Goal: Communication & Community: Answer question/provide support

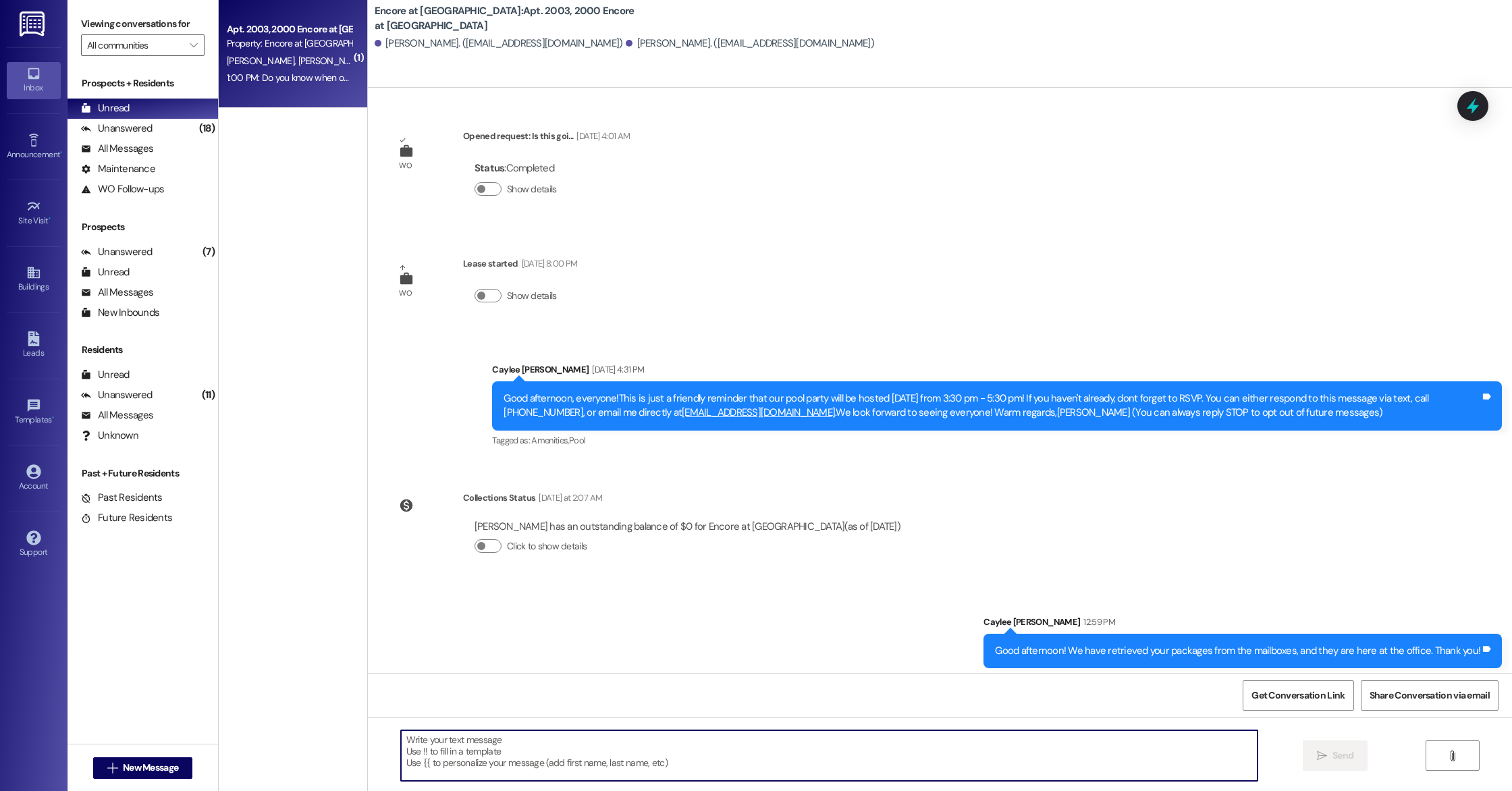
scroll to position [195, 0]
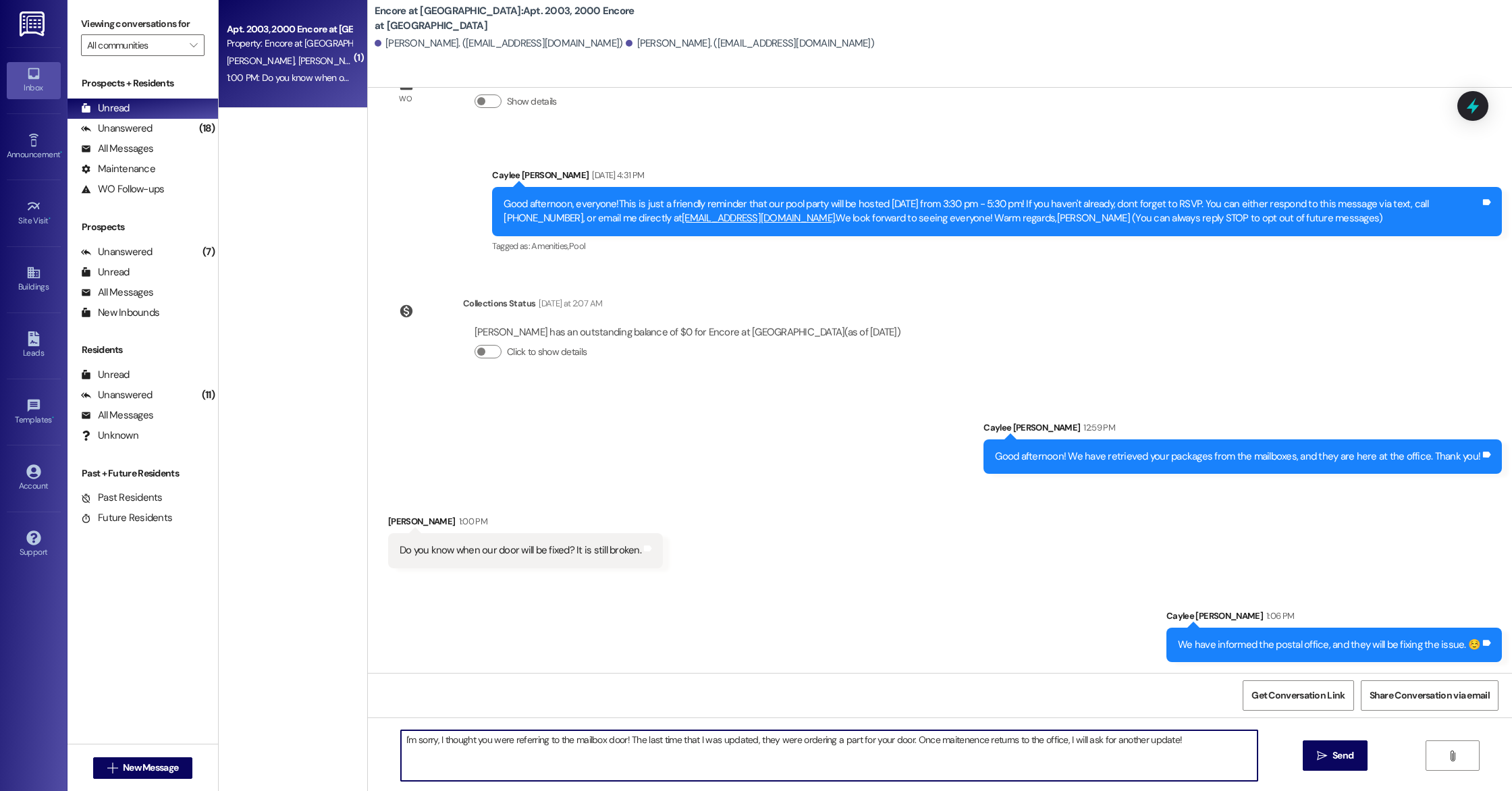
click at [947, 739] on textarea "I'm sorry, I thought you were referring to the mailbox door! The last time that…" at bounding box center [828, 756] width 856 height 51
drag, startPoint x: 824, startPoint y: 742, endPoint x: 793, endPoint y: 745, distance: 31.1
click at [793, 745] on textarea "I'm sorry, I thought you were referring to the mailbox door! The last time that…" at bounding box center [828, 756] width 856 height 51
click at [1169, 742] on textarea "I'm sorry, I thought you were referring to the mailbox door! The last time that…" at bounding box center [828, 756] width 856 height 51
click at [1209, 745] on textarea "I'm sorry, I thought you were referring to the mailbox door! The last time that…" at bounding box center [828, 756] width 856 height 51
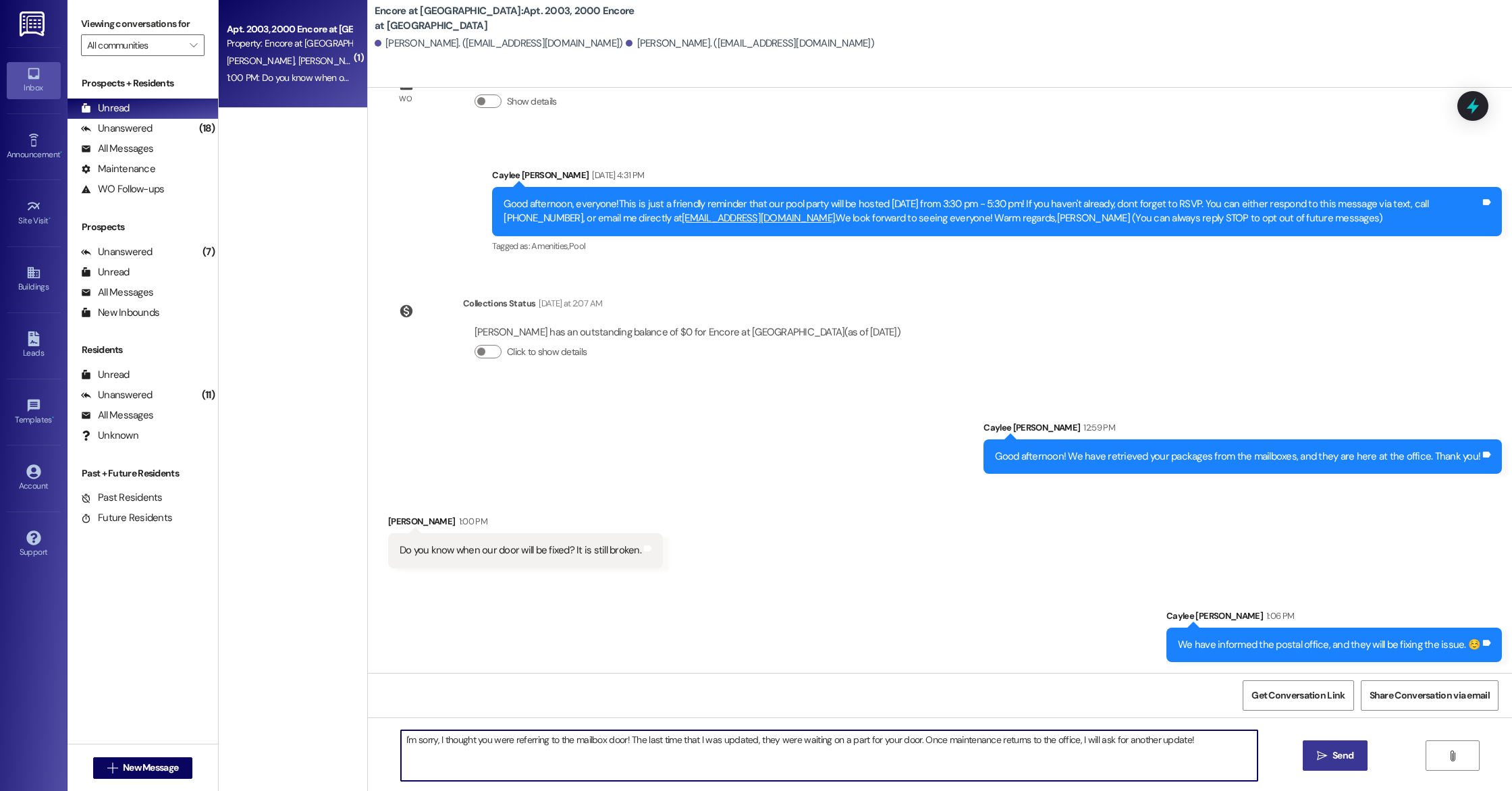
type textarea "I'm sorry, I thought you were referring to the mailbox door! The last time that…"
click at [1351, 757] on span "Send" at bounding box center [1343, 756] width 21 height 14
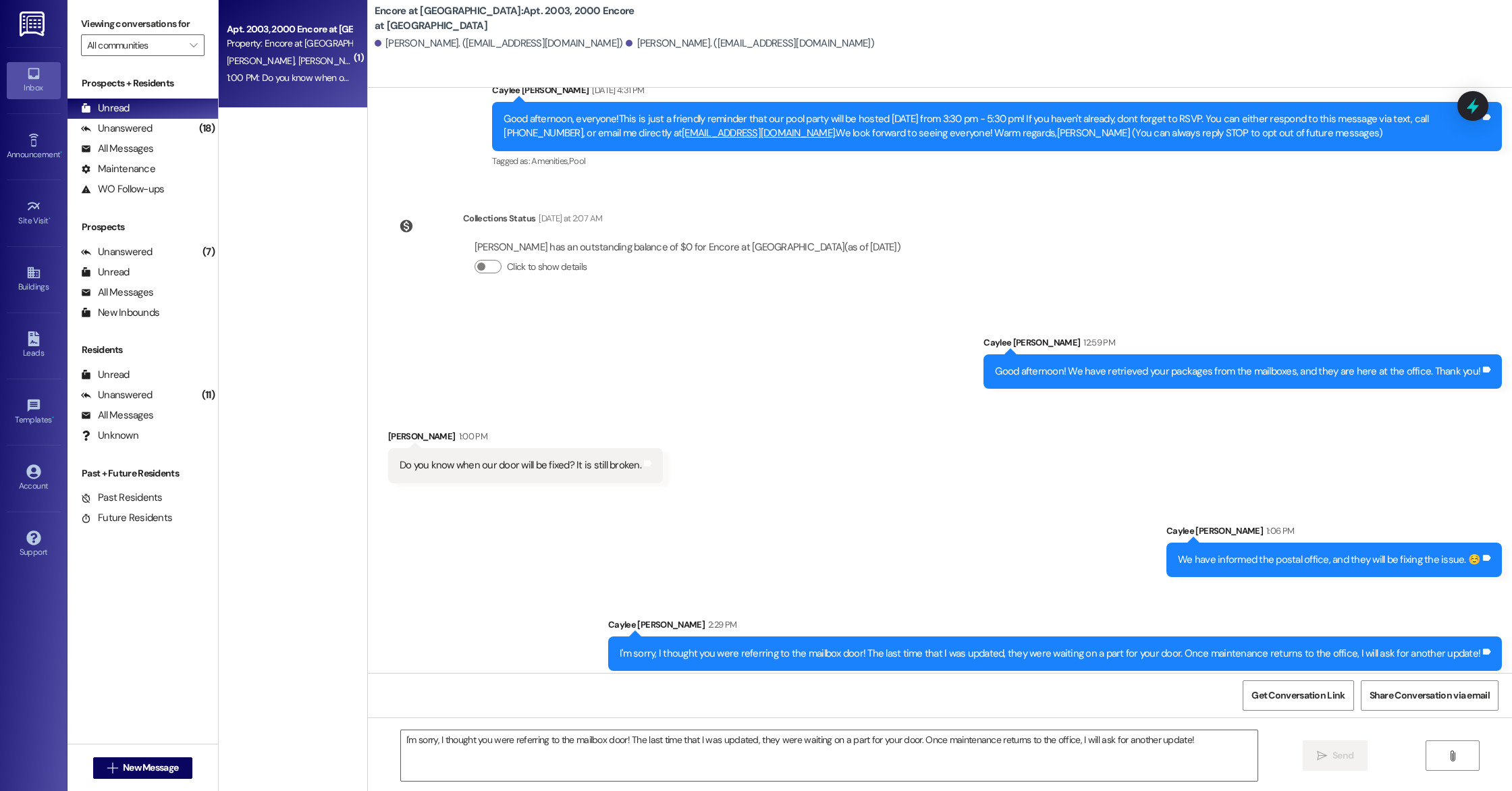
scroll to position [289, 0]
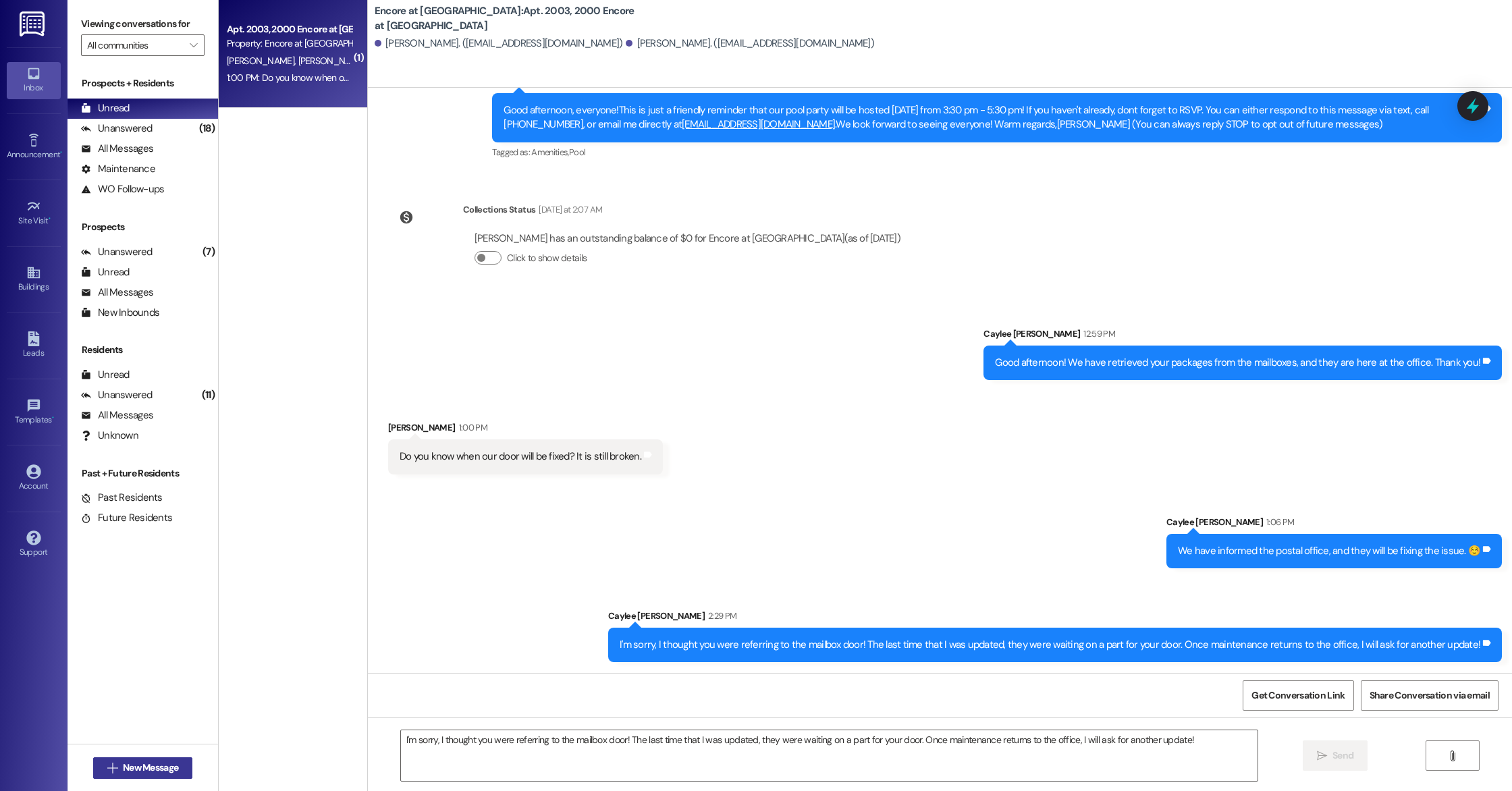
click at [129, 758] on button " New Message" at bounding box center [143, 768] width 100 height 22
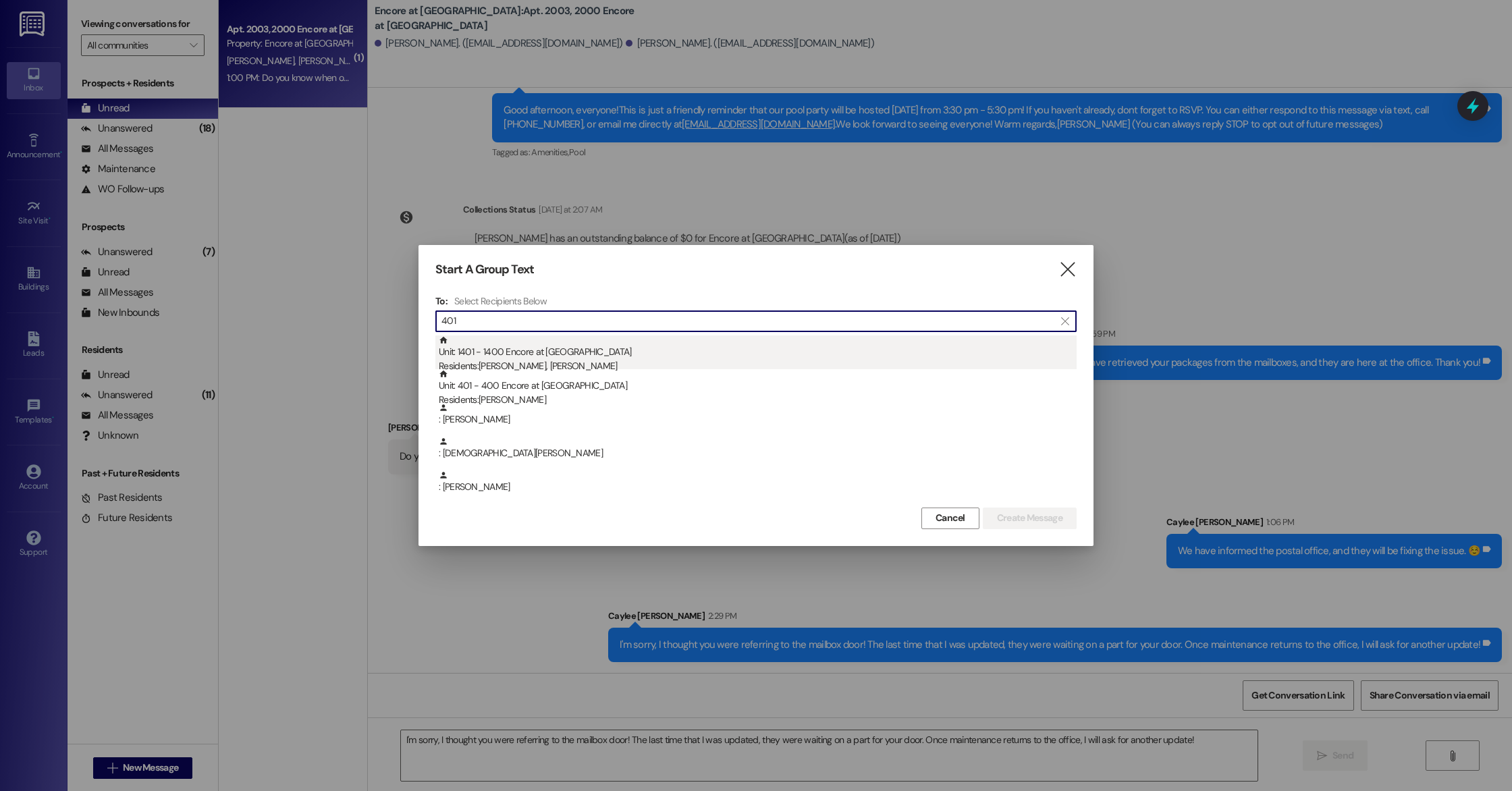
type input "401"
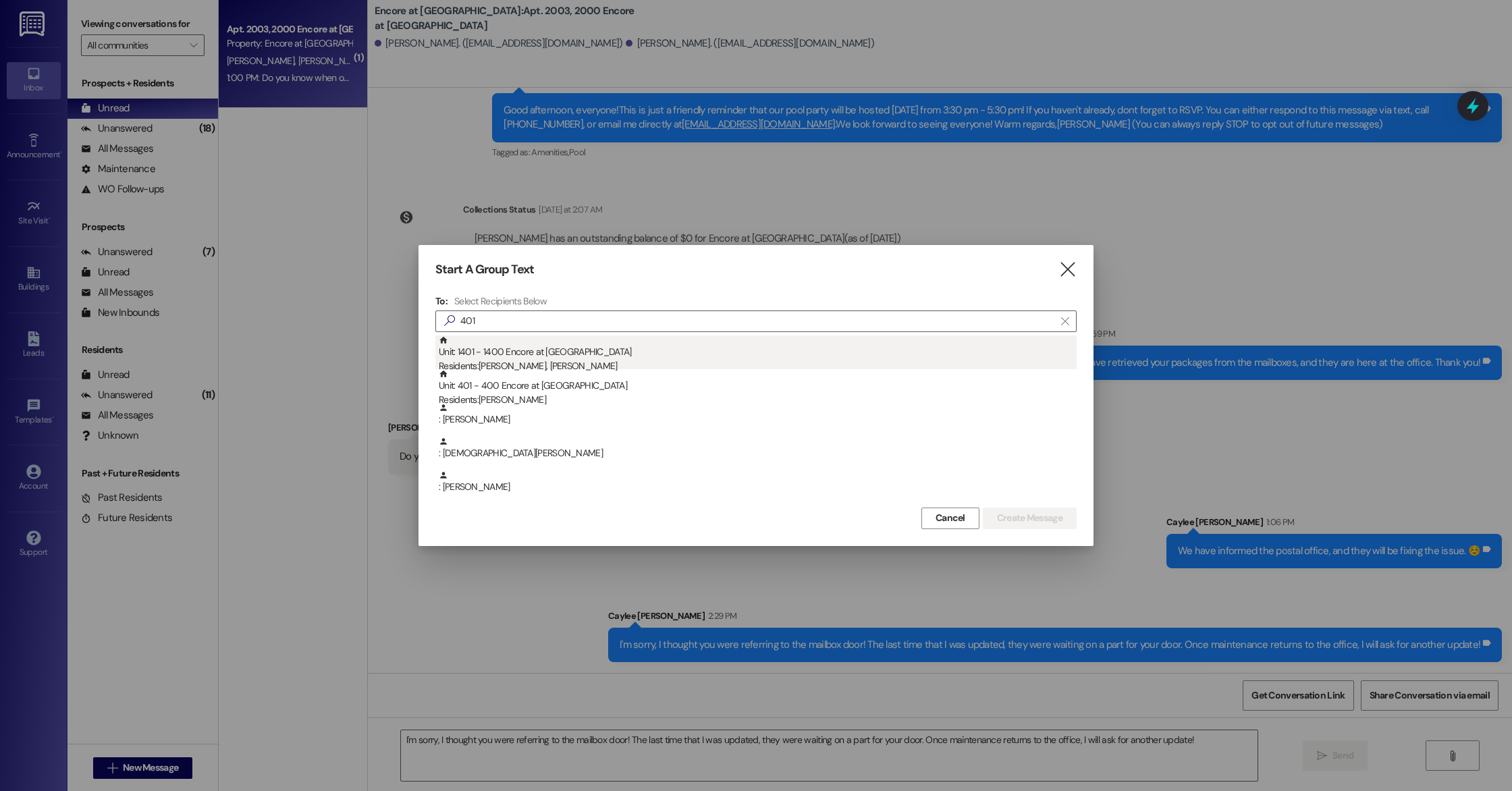
click at [671, 354] on div "Unit: 1401 - 1400 Encore at [GEOGRAPHIC_DATA] Residents: [PERSON_NAME], [PERSON…" at bounding box center [757, 355] width 638 height 38
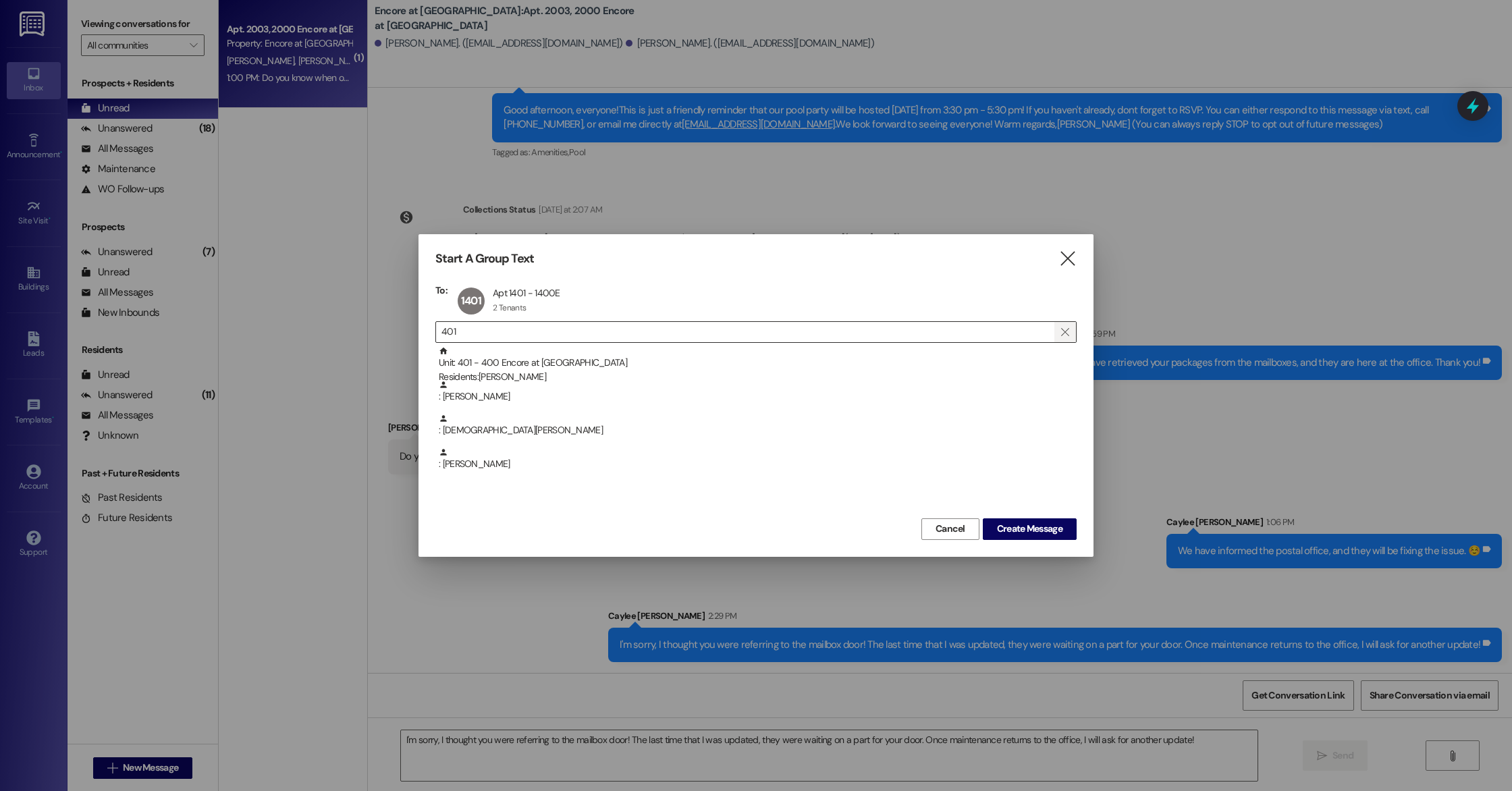
click at [1069, 334] on span "" at bounding box center [1064, 332] width 12 height 20
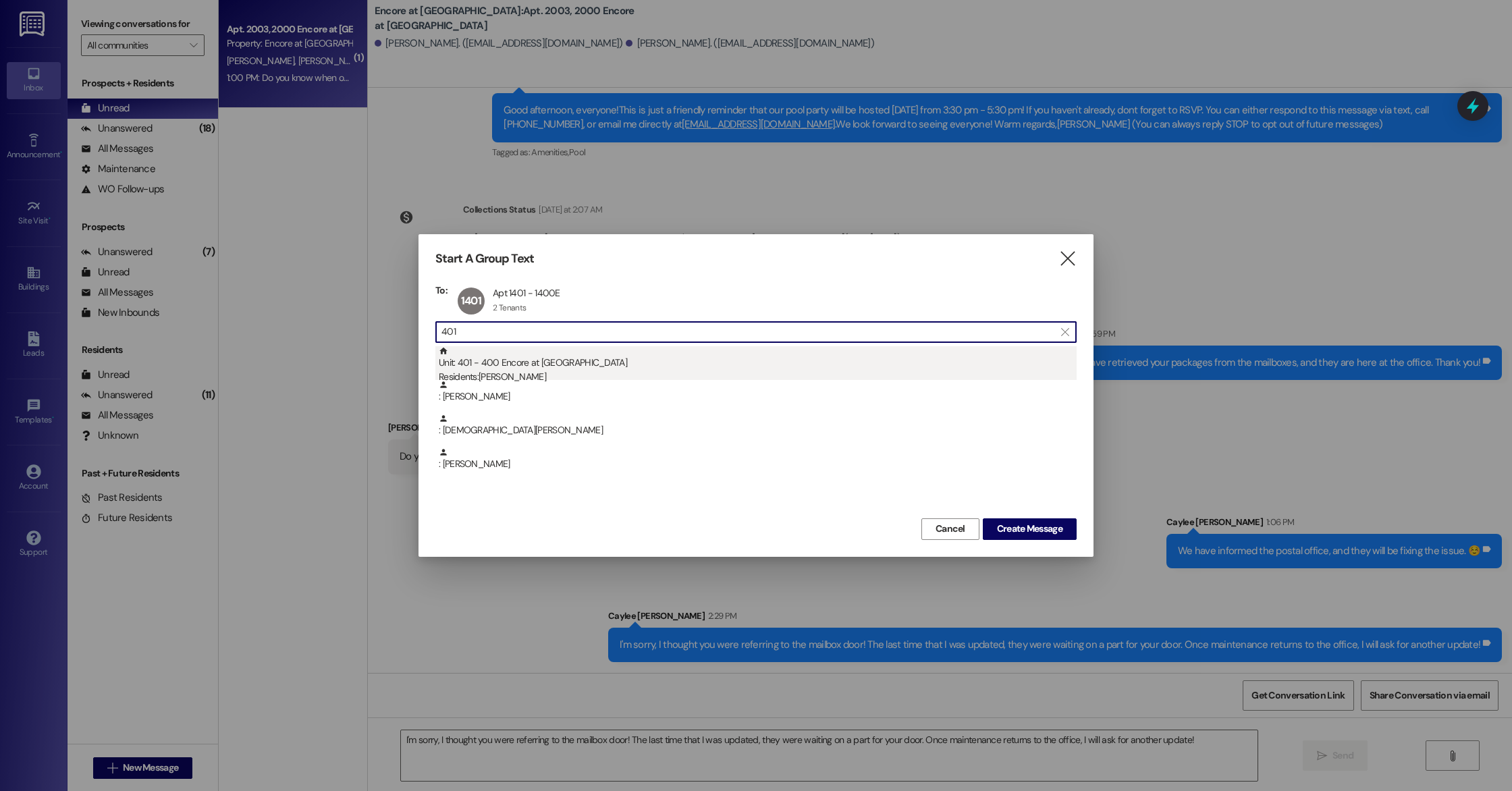
type input "401"
click at [558, 362] on div "Unit: 401 - 400 Encore at [GEOGRAPHIC_DATA] Residents: [PERSON_NAME]" at bounding box center [757, 365] width 638 height 38
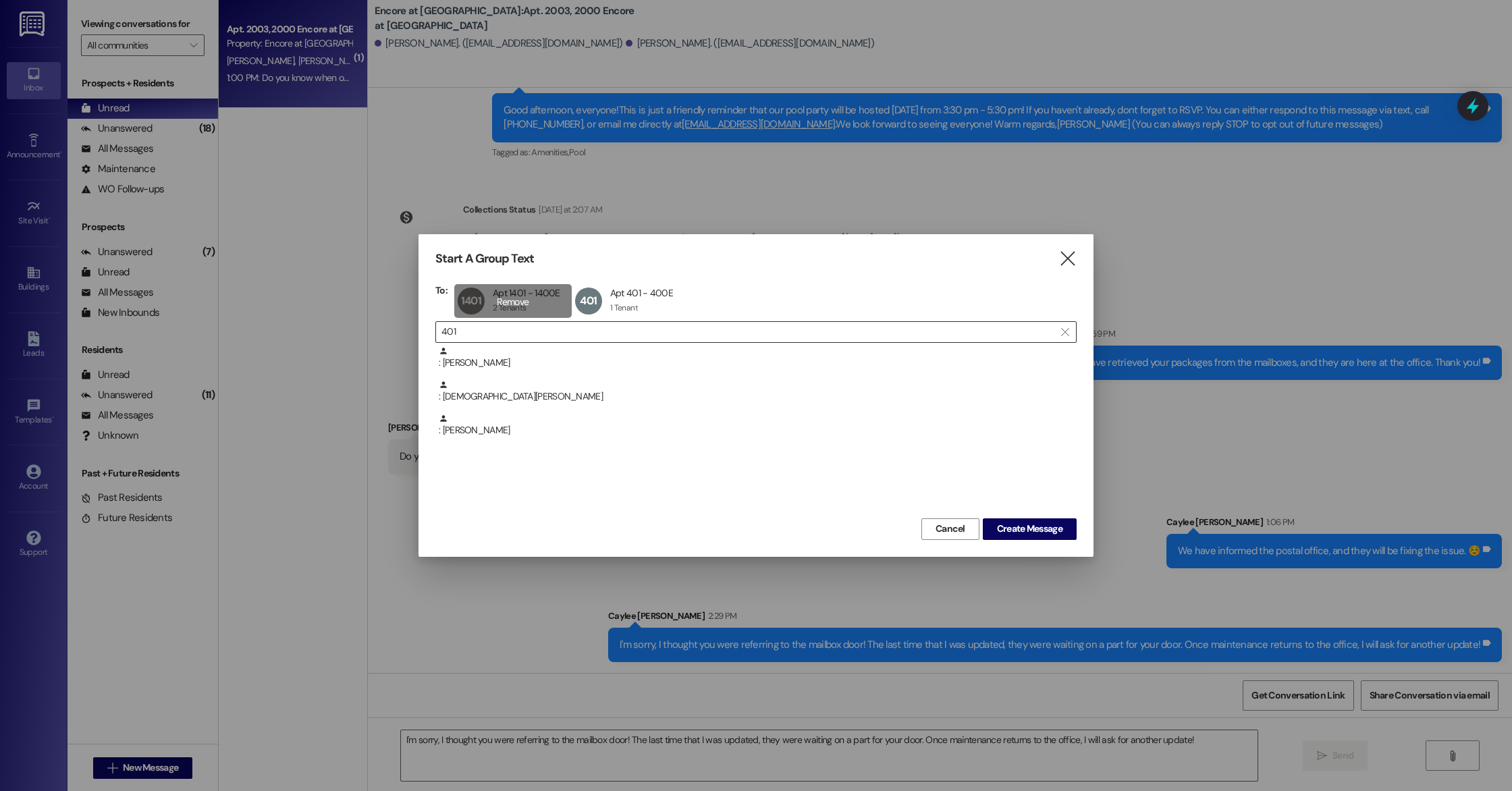
drag, startPoint x: 485, startPoint y: 298, endPoint x: 505, endPoint y: 300, distance: 20.1
click at [487, 298] on div "1401 Apt 1401 - 1400E Apt 1401 - 1400E 2 Tenants 2 Tenants click to remove" at bounding box center [513, 300] width 118 height 34
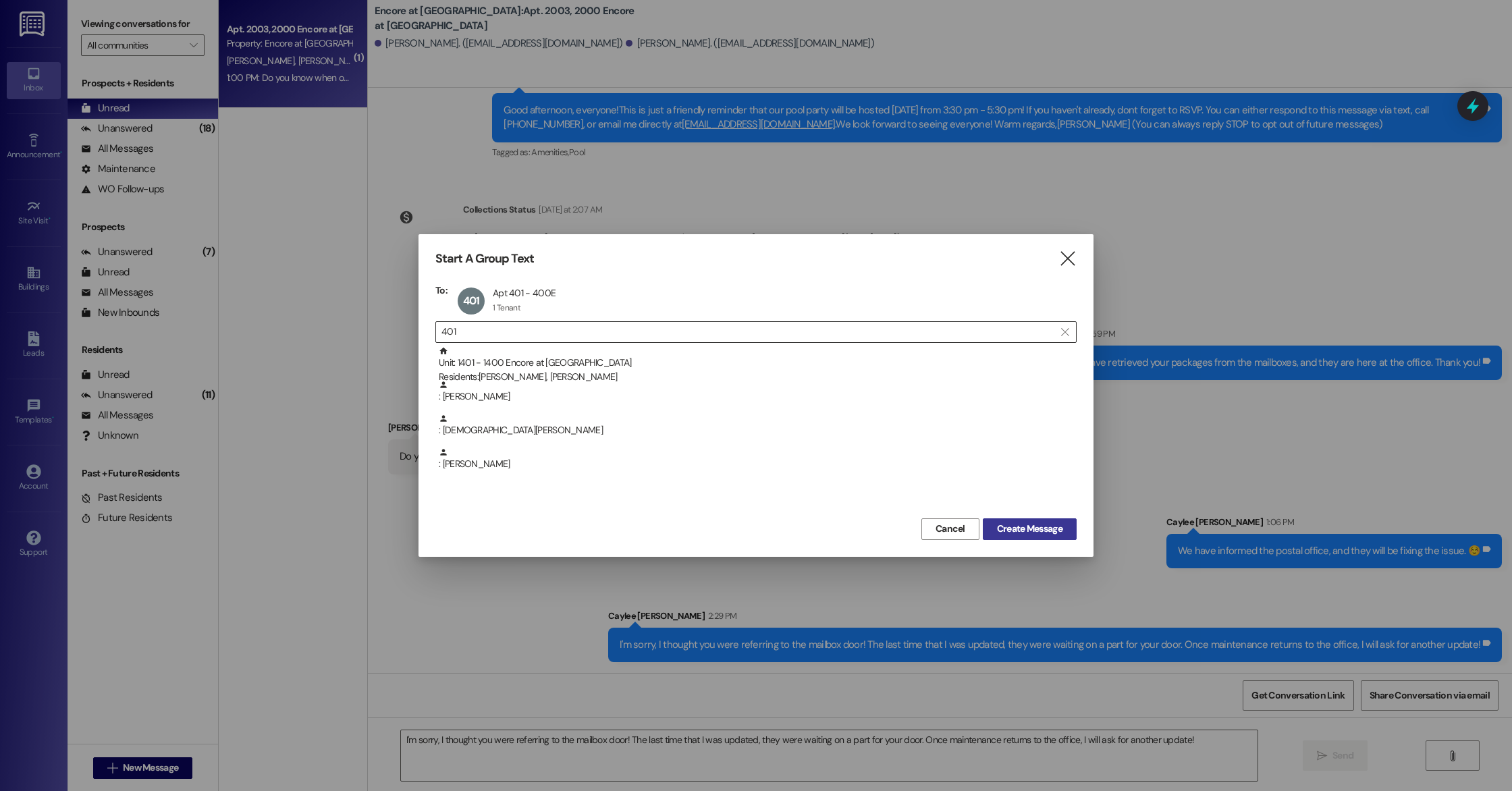
click at [1036, 529] on span "Create Message" at bounding box center [1030, 528] width 65 height 14
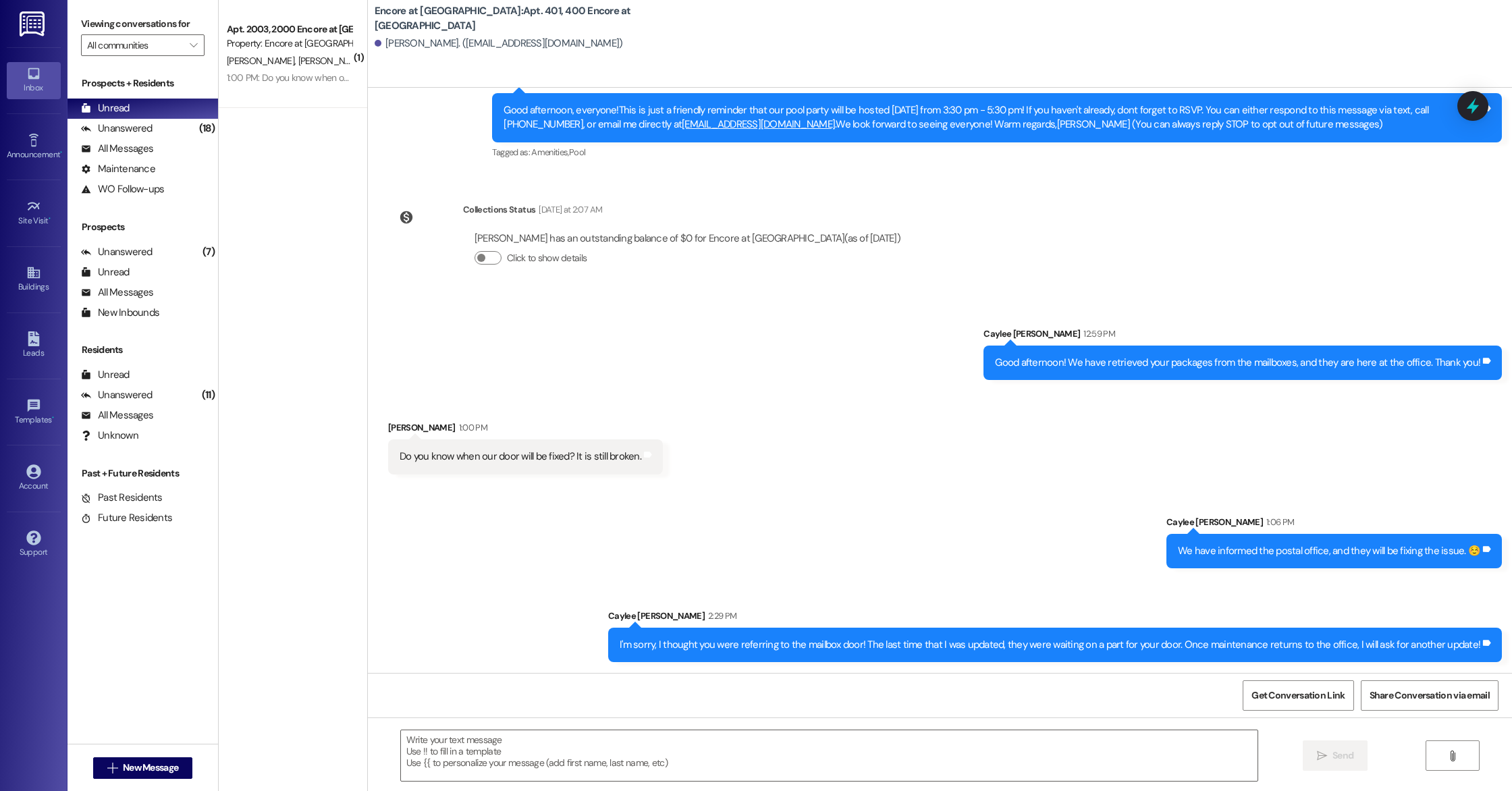
scroll to position [0, 0]
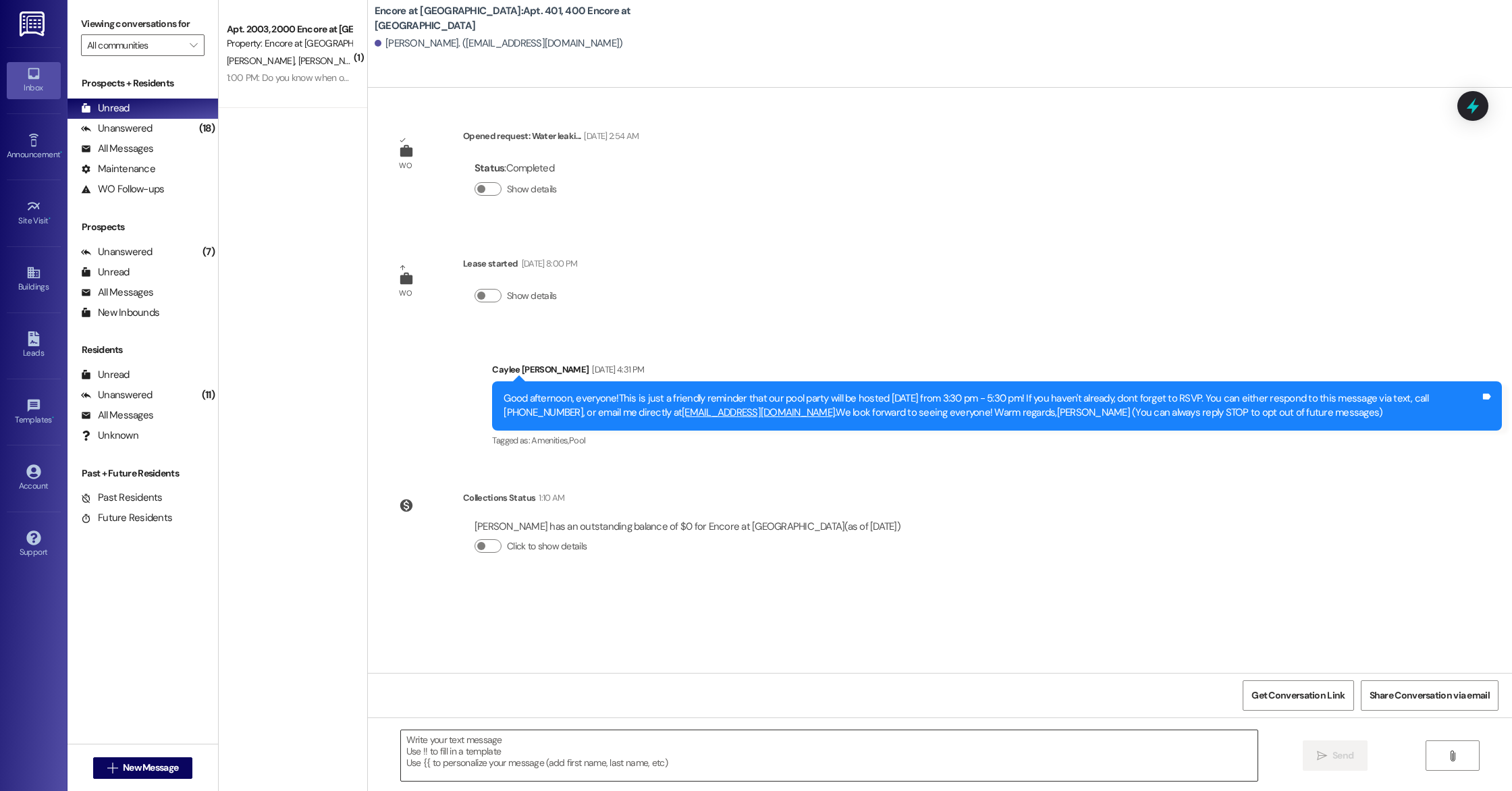
click at [636, 742] on textarea at bounding box center [828, 756] width 856 height 51
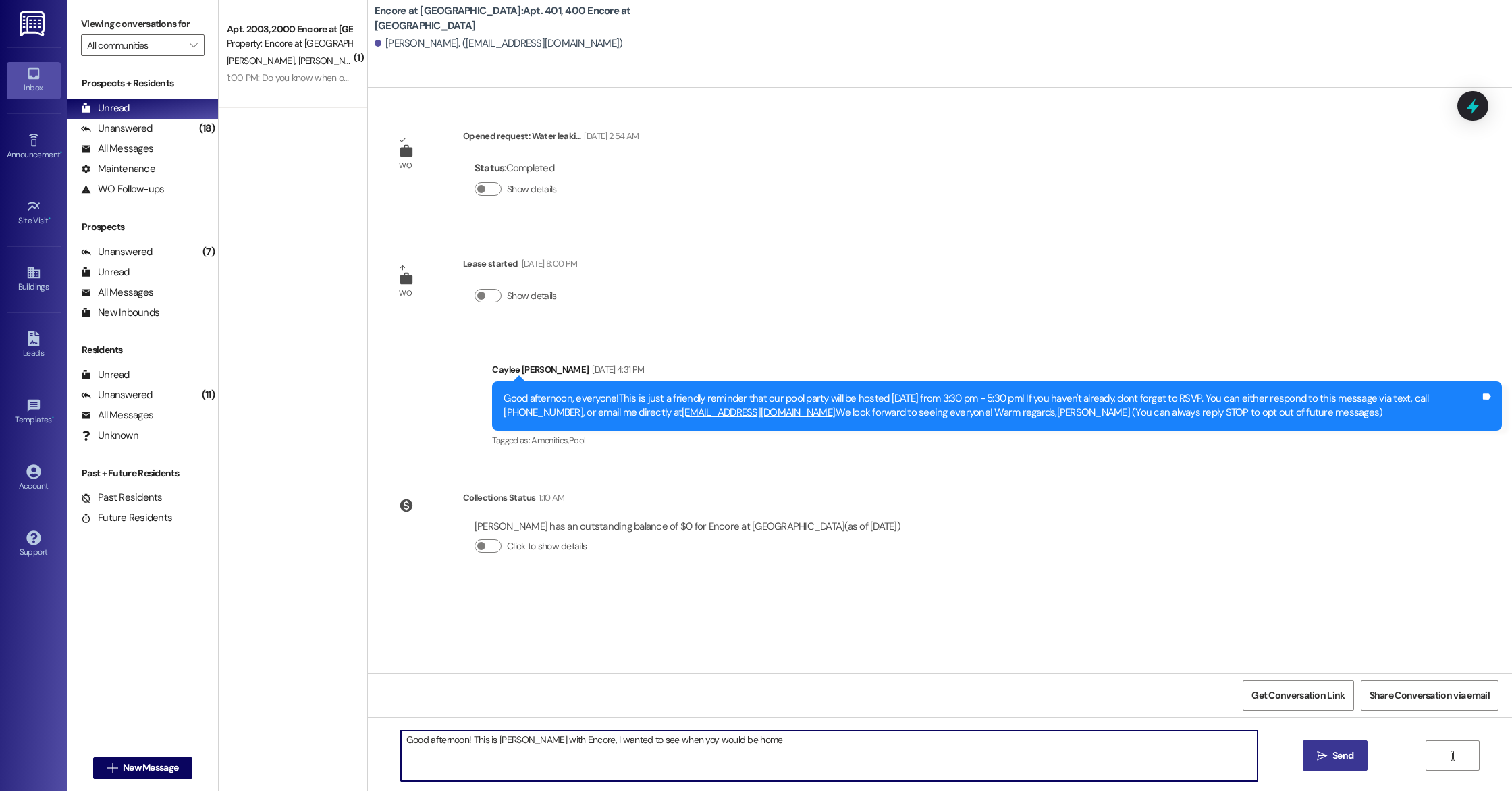
click at [665, 743] on textarea "Good afternoon! This is [PERSON_NAME] with Encore, I wanted to see when yoy wou…" at bounding box center [828, 756] width 856 height 51
click at [790, 739] on textarea "Good afternoon! This is [PERSON_NAME] with Encore, I wanted to see when you wou…" at bounding box center [828, 756] width 856 height 51
drag, startPoint x: 760, startPoint y: 745, endPoint x: 612, endPoint y: 745, distance: 148.0
click at [612, 745] on textarea "Good afternoon! This is [PERSON_NAME] with Encore, I wanted to see when you wou…" at bounding box center [828, 756] width 856 height 51
click at [697, 738] on textarea "Good afternoon! This is [PERSON_NAME] with Encore, I wanted to let you know tha…" at bounding box center [828, 756] width 856 height 51
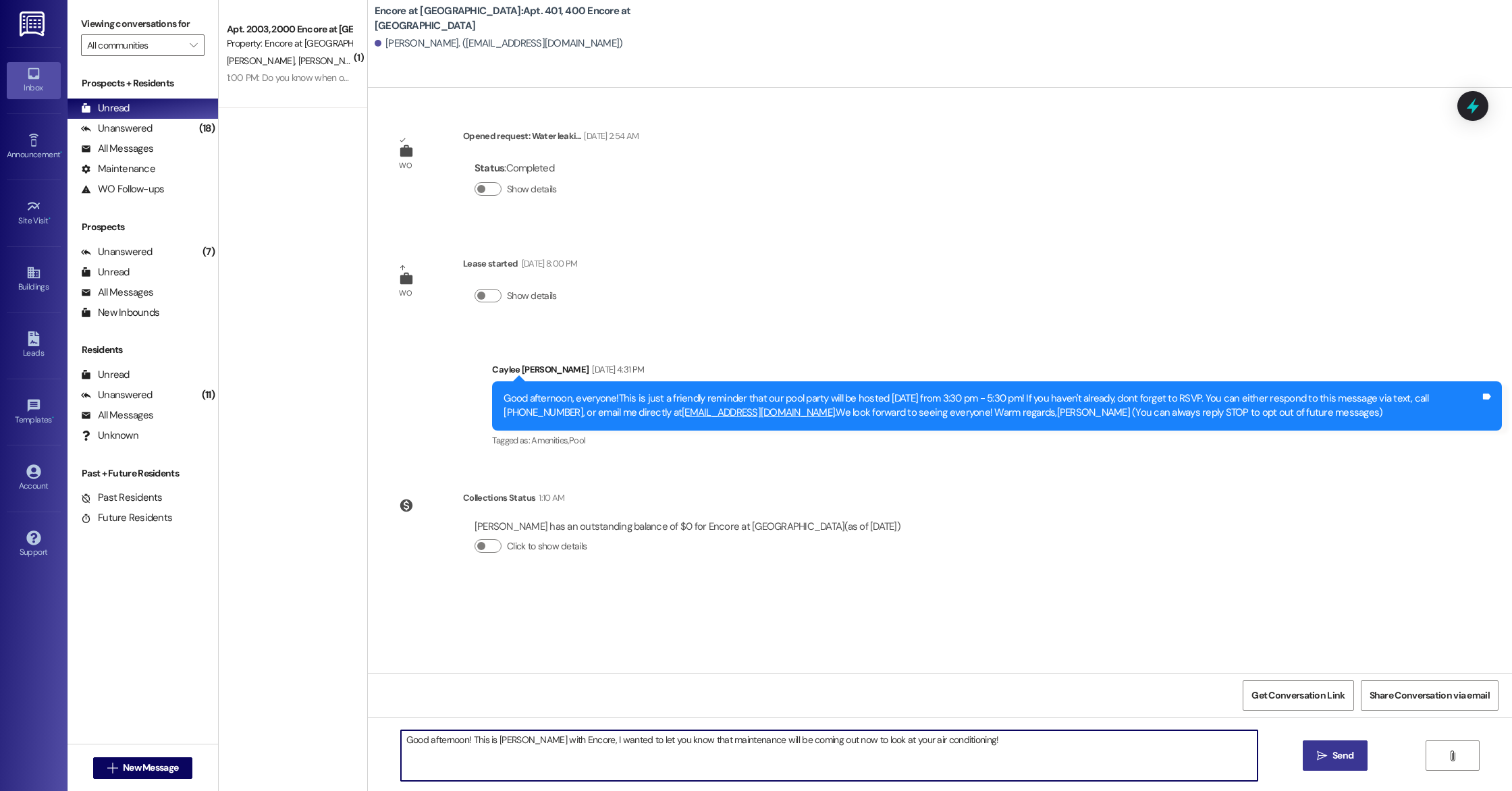
click at [968, 740] on textarea "Good afternoon! This is [PERSON_NAME] with Encore, I wanted to let you know tha…" at bounding box center [828, 756] width 856 height 51
type textarea "Good afternoon! This is [PERSON_NAME] with Encore, I wanted to let you know tha…"
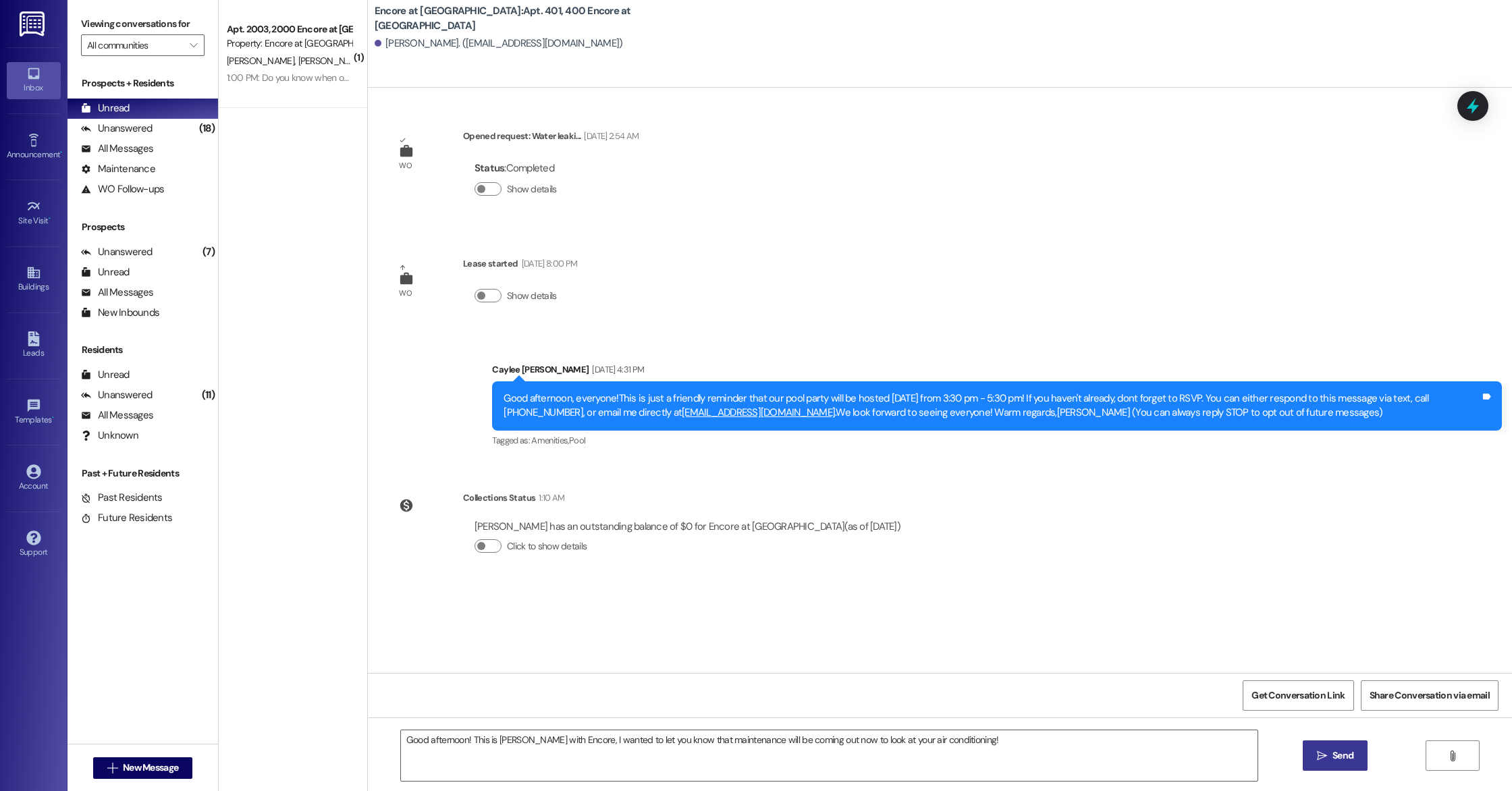
click at [1353, 746] on button " Send" at bounding box center [1336, 756] width 65 height 31
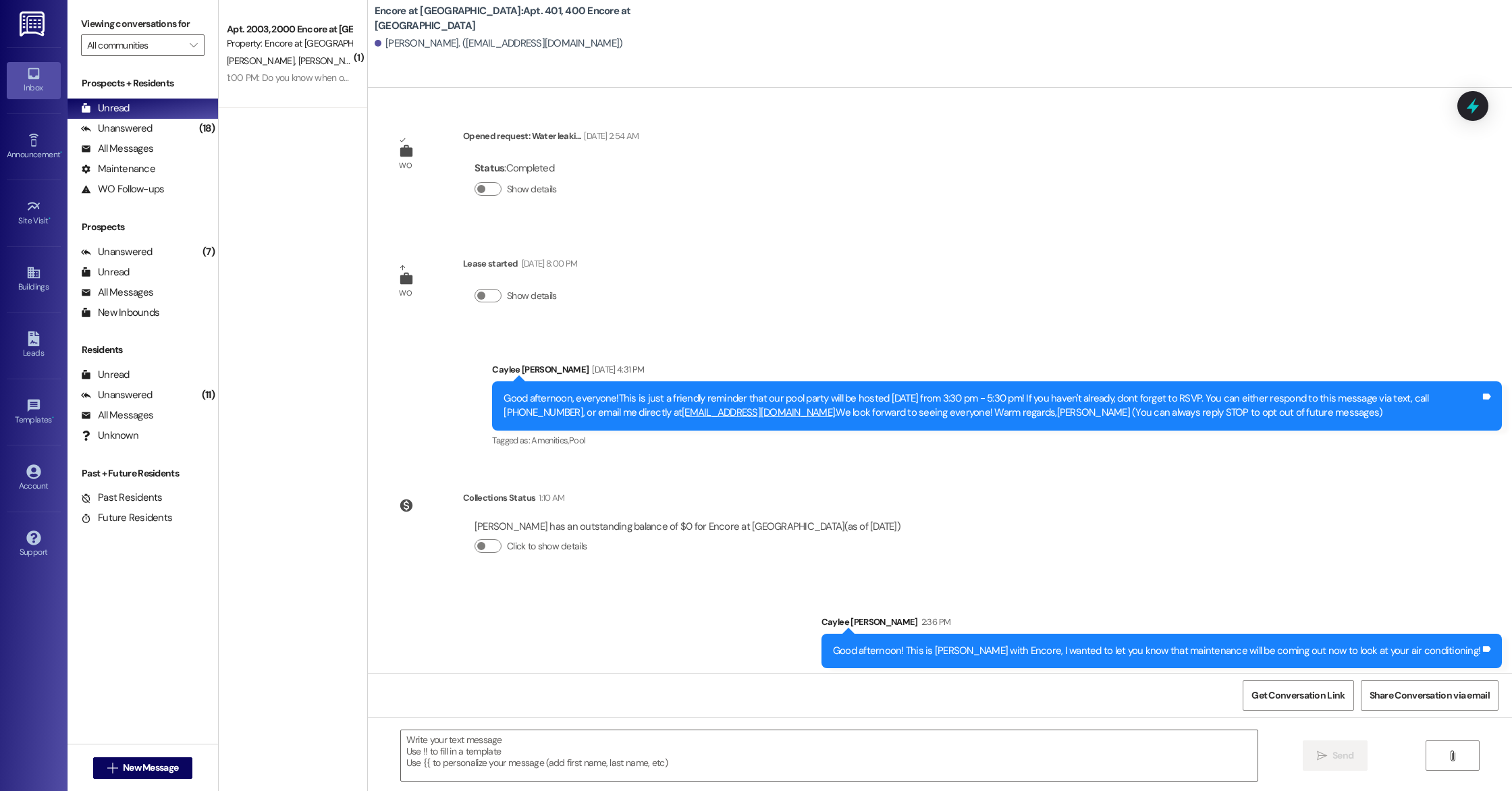
scroll to position [6, 0]
